Goal: Use online tool/utility: Utilize a website feature to perform a specific function

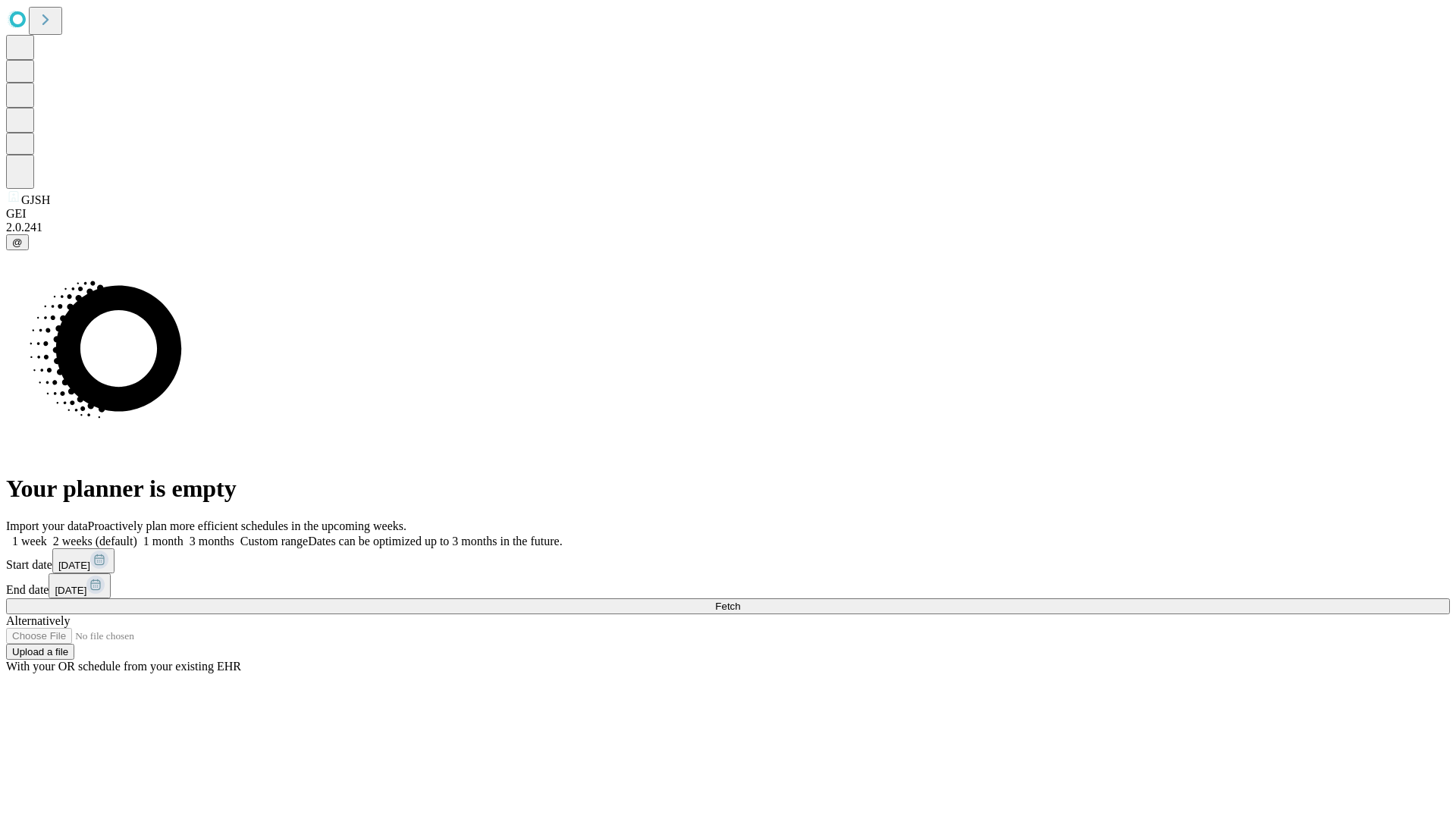
click at [740, 600] on span "Fetch" at bounding box center [727, 606] width 25 height 12
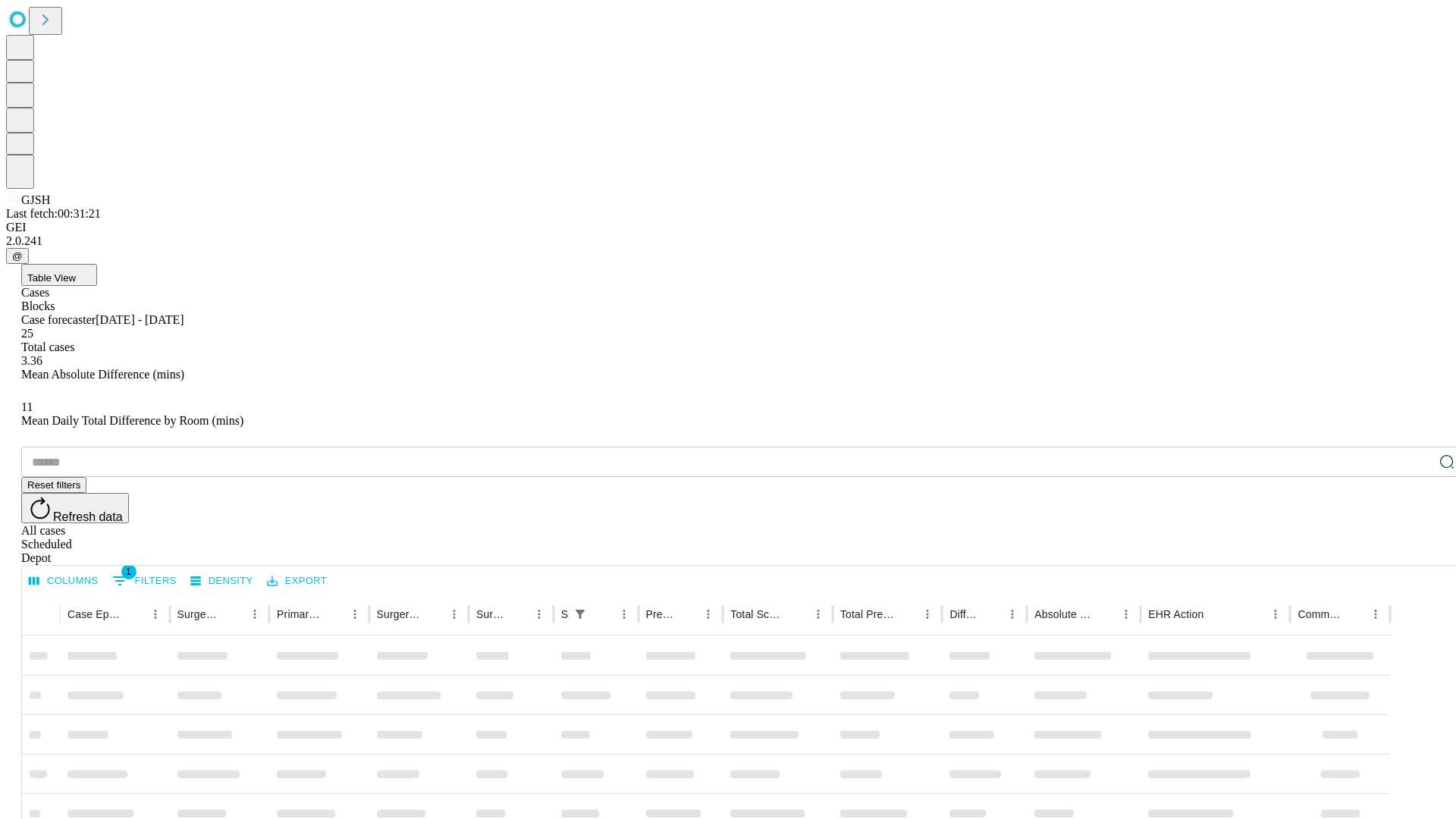
click at [76, 272] on span "Table View" at bounding box center [51, 278] width 48 height 12
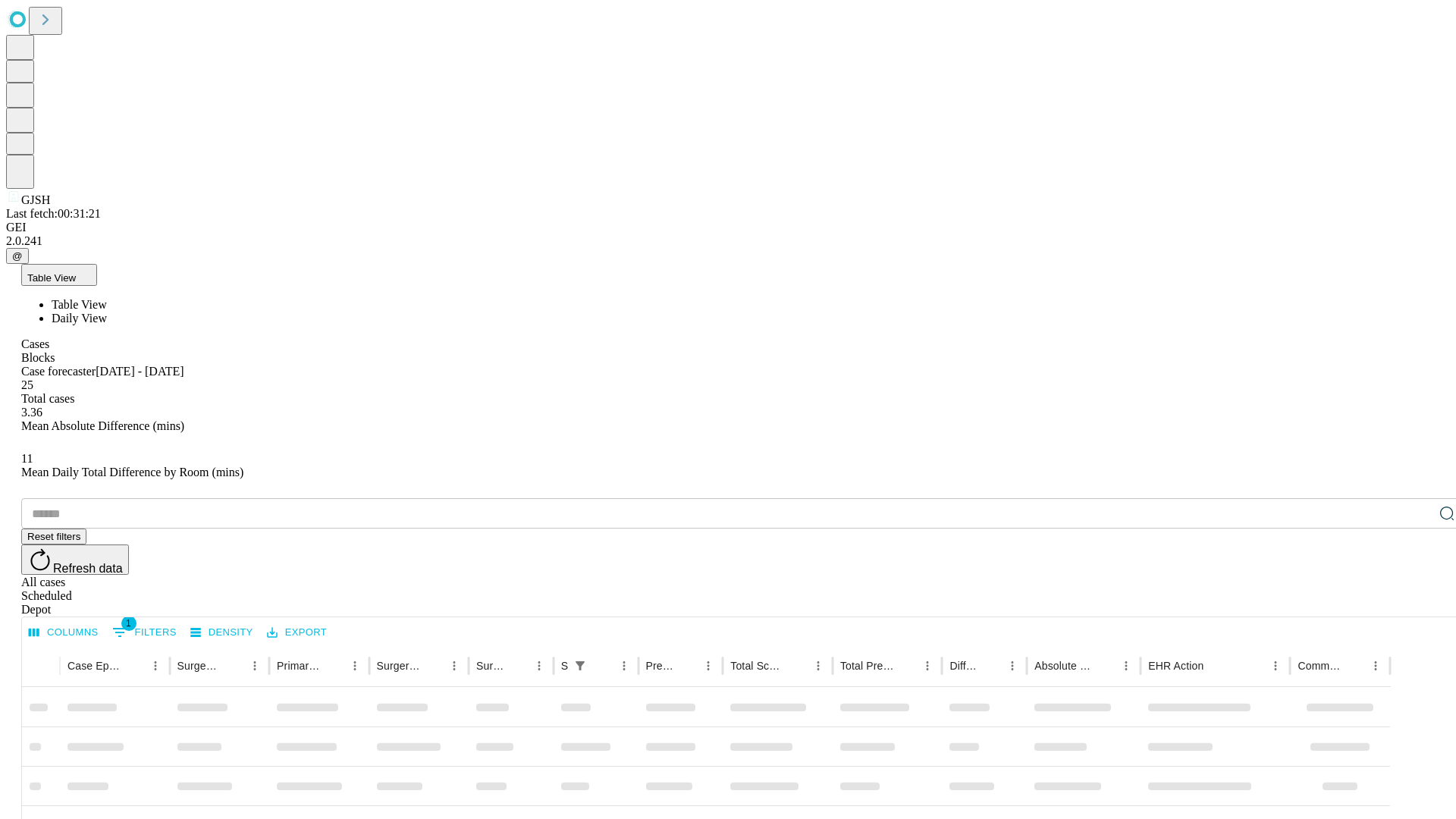
click at [107, 312] on span "Daily View" at bounding box center [79, 318] width 55 height 13
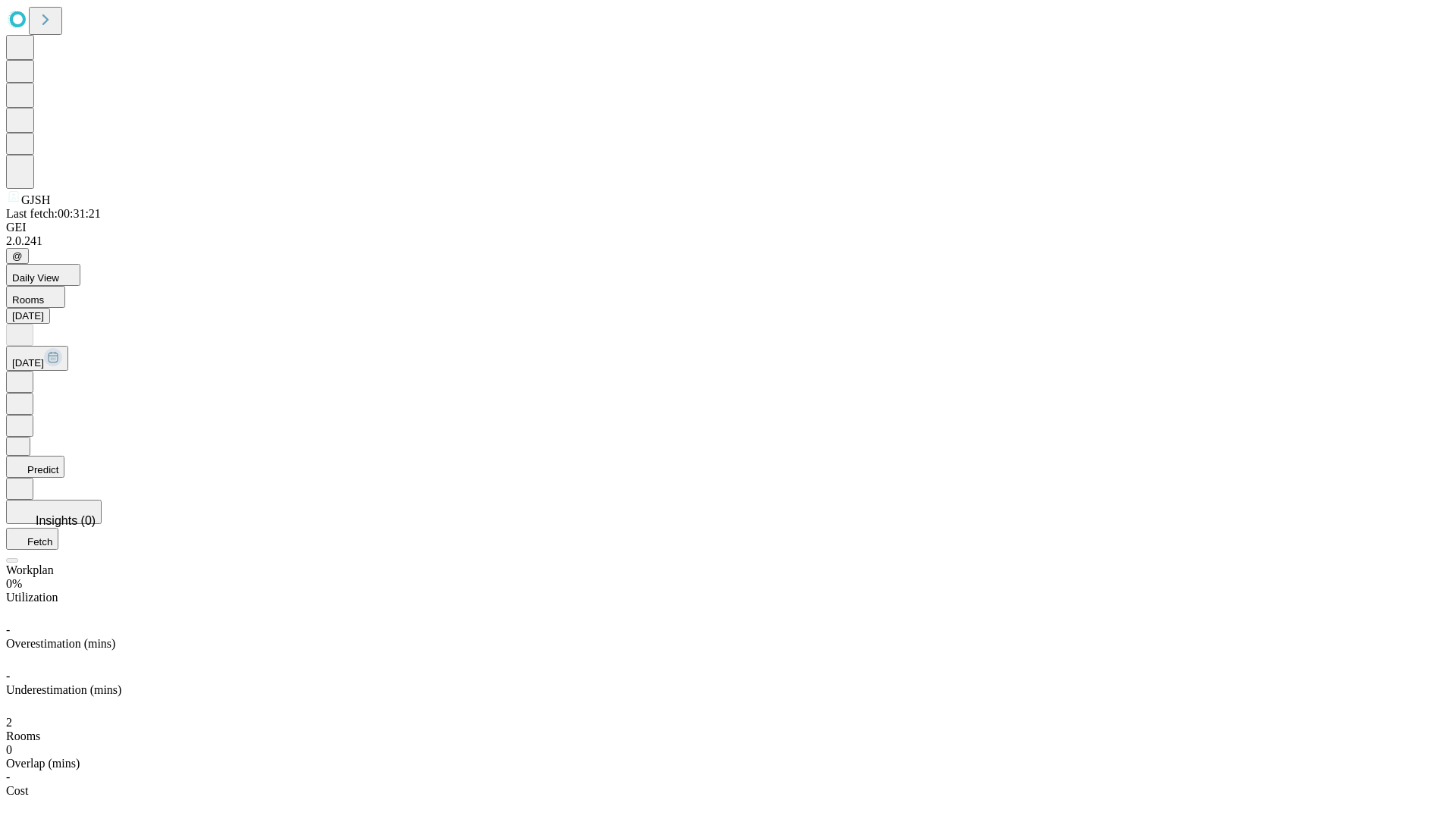
click at [64, 456] on button "Predict" at bounding box center [35, 467] width 58 height 22
